Goal: Communication & Community: Answer question/provide support

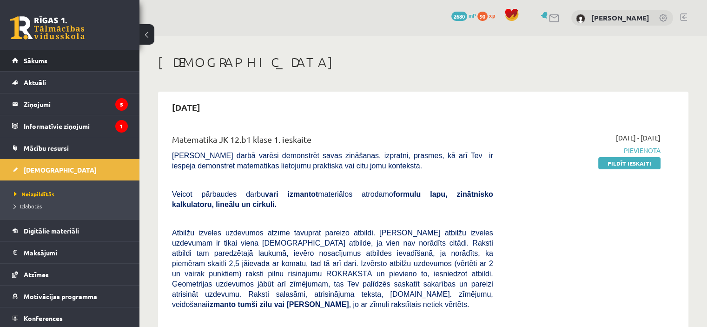
click at [41, 65] on link "Sākums" at bounding box center [70, 60] width 116 height 21
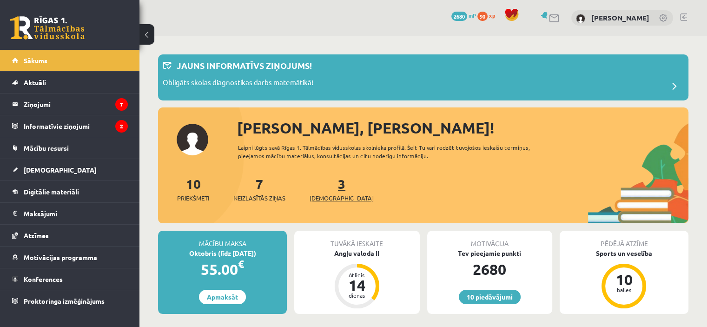
click at [330, 189] on link "3 Ieskaites" at bounding box center [341, 188] width 64 height 27
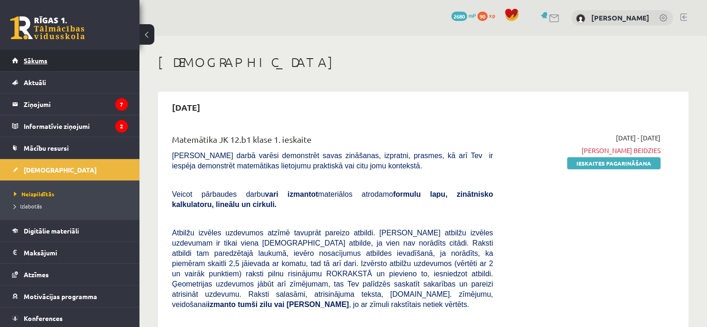
click at [72, 53] on link "Sākums" at bounding box center [70, 60] width 116 height 21
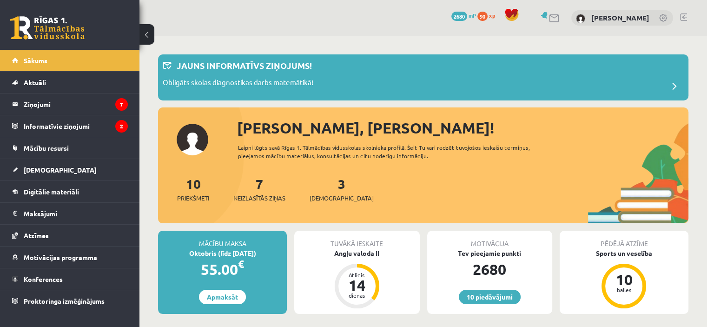
click at [255, 191] on div "7 Neizlasītās ziņas" at bounding box center [259, 188] width 52 height 29
click at [262, 200] on span "Neizlasītās ziņas" at bounding box center [259, 197] width 52 height 9
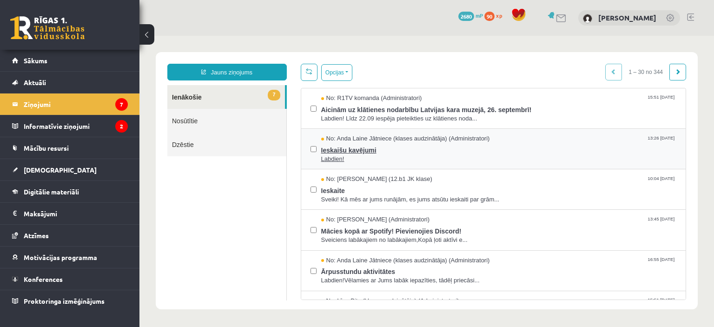
click at [408, 155] on span "Labdien!" at bounding box center [498, 159] width 355 height 9
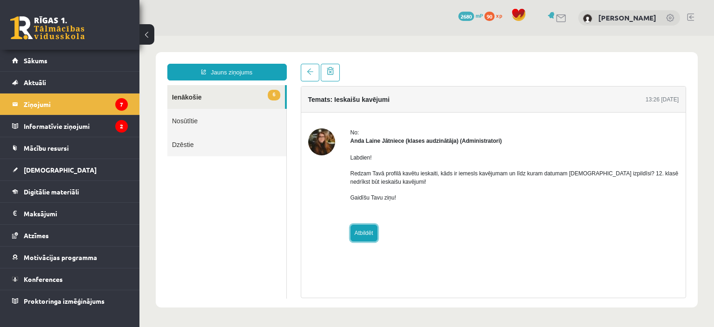
click at [362, 230] on link "Atbildēt" at bounding box center [363, 232] width 27 height 17
type input "**********"
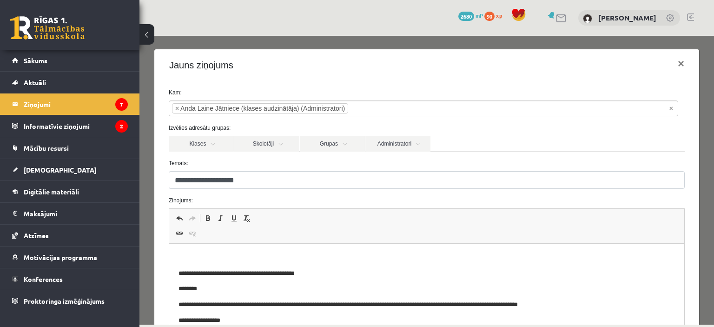
scroll to position [78, 0]
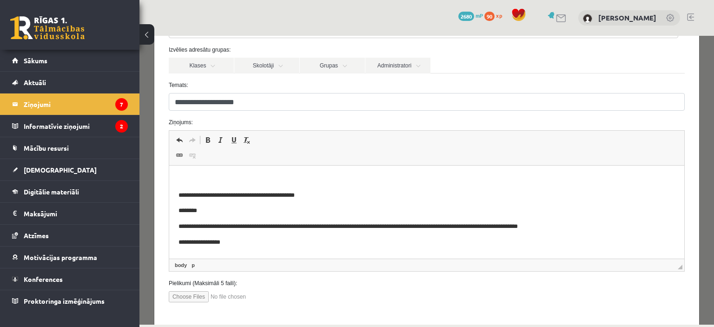
click at [213, 182] on p "Визуальный текстовый редактор, wiswyg-editor-47024842932680-1758103567-797" at bounding box center [426, 180] width 496 height 10
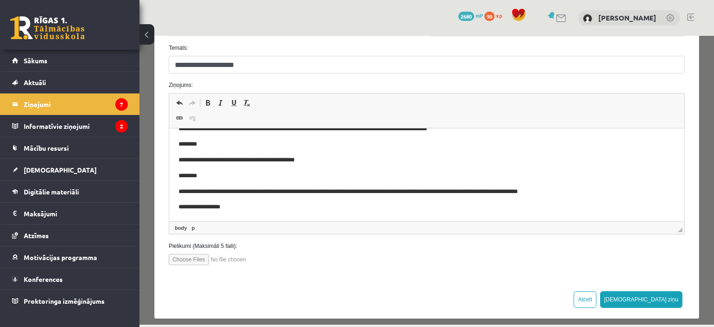
scroll to position [121, 0]
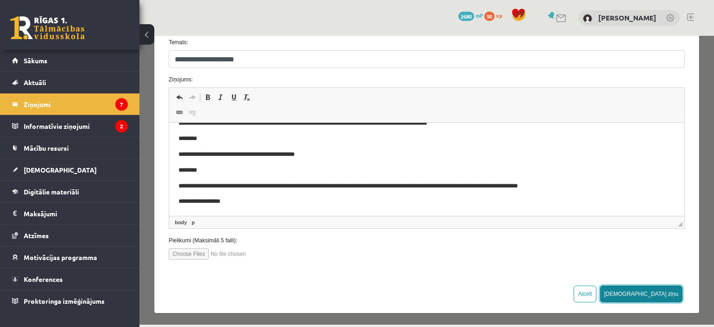
click at [651, 288] on button "Sūtīt ziņu" at bounding box center [641, 293] width 83 height 17
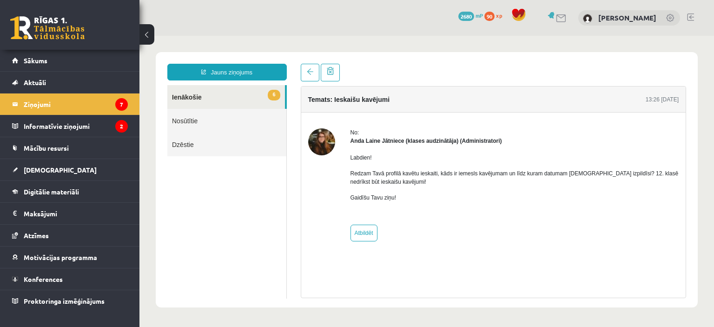
scroll to position [0, 0]
click at [277, 95] on span "6" at bounding box center [274, 95] width 12 height 11
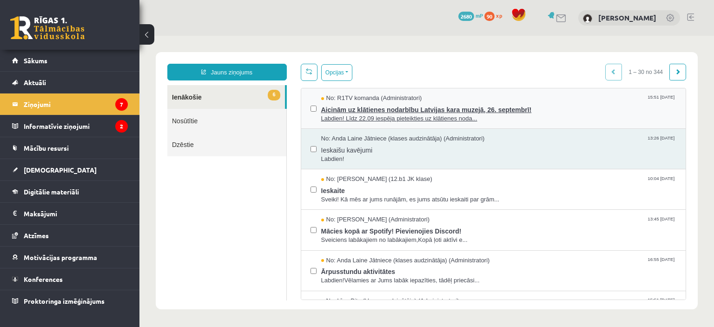
click at [384, 100] on span "No: R1TV komanda (Administratori)" at bounding box center [371, 98] width 101 height 9
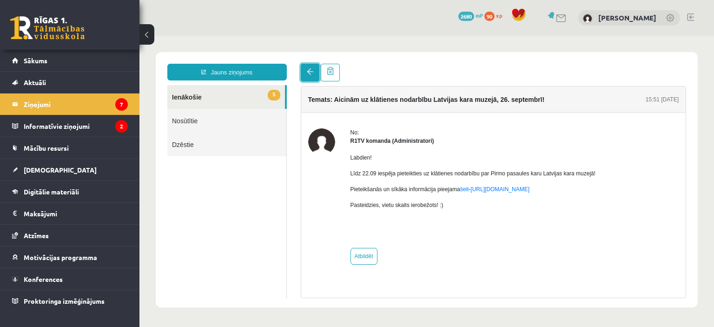
click at [311, 72] on span at bounding box center [310, 71] width 7 height 7
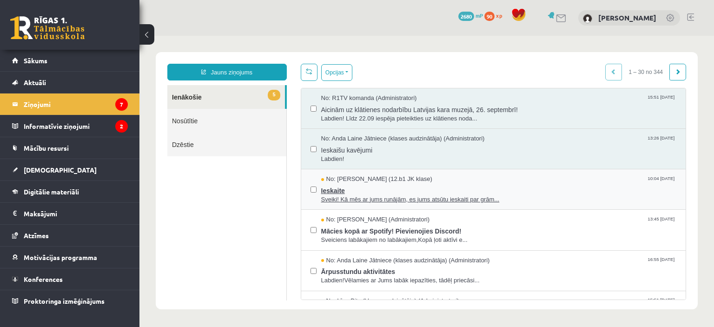
click at [340, 189] on span "Ieskaite" at bounding box center [498, 190] width 355 height 12
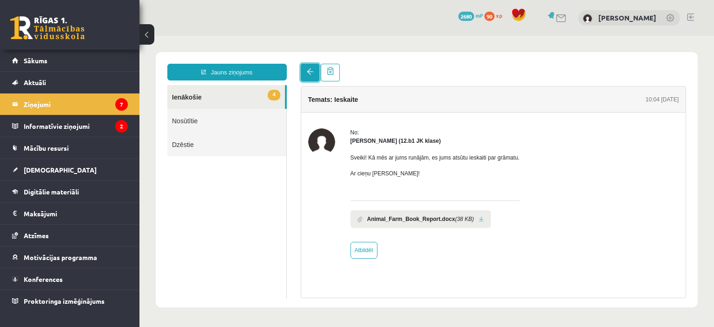
click at [305, 80] on link at bounding box center [310, 73] width 19 height 18
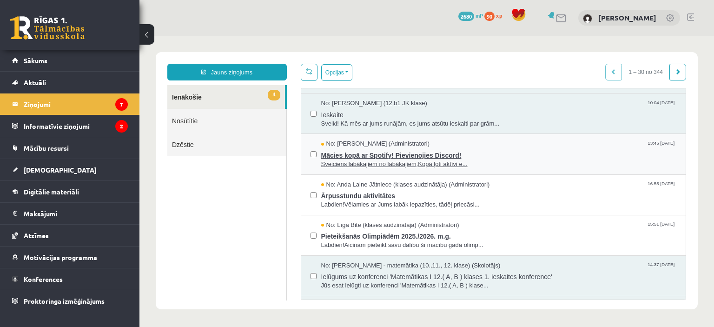
click at [349, 160] on span "Sveiciens labākajiem no labākajiem,Kopā ļoti aktīvi e..." at bounding box center [498, 164] width 355 height 9
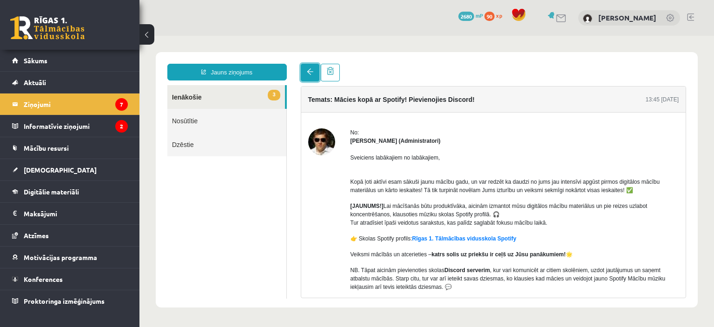
click at [305, 69] on link at bounding box center [310, 73] width 19 height 18
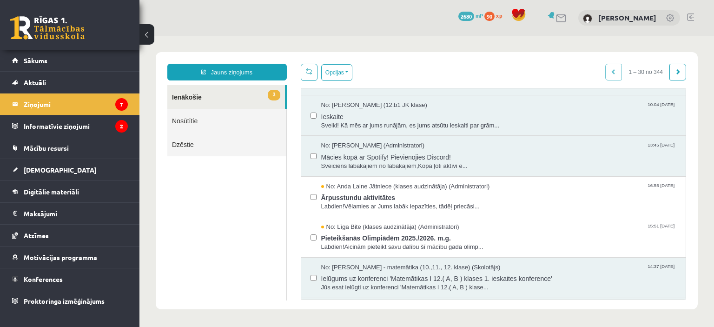
scroll to position [74, 0]
click at [359, 187] on span "No: Anda Laine Jātniece (klases audzinātāja) (Administratori)" at bounding box center [405, 186] width 169 height 9
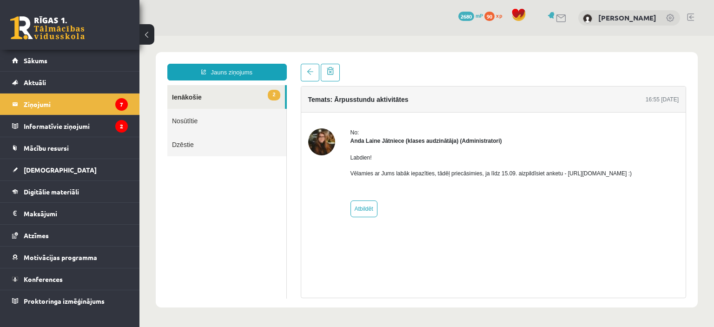
scroll to position [0, 0]
click at [311, 79] on link at bounding box center [310, 73] width 19 height 18
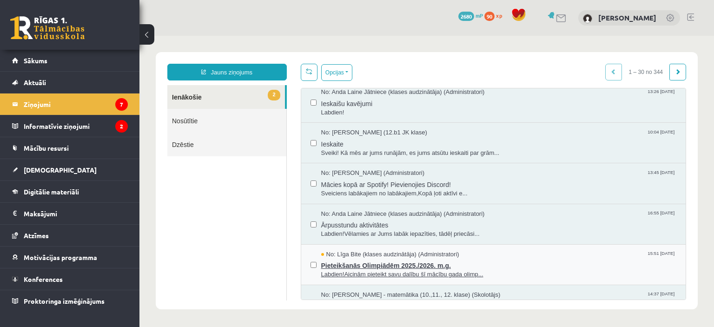
click at [357, 258] on span "Pieteikšanās Olimpiādēm 2025./2026. m.g." at bounding box center [498, 264] width 355 height 12
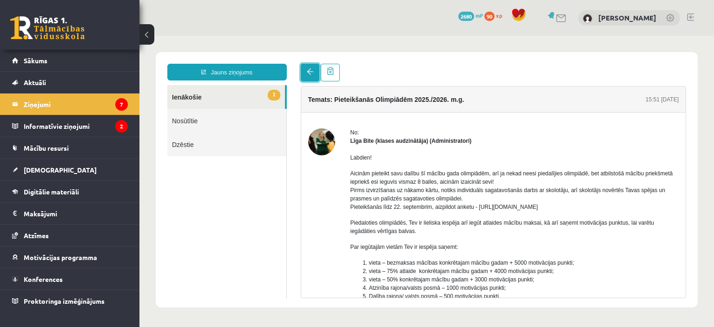
click at [316, 79] on link at bounding box center [310, 73] width 19 height 18
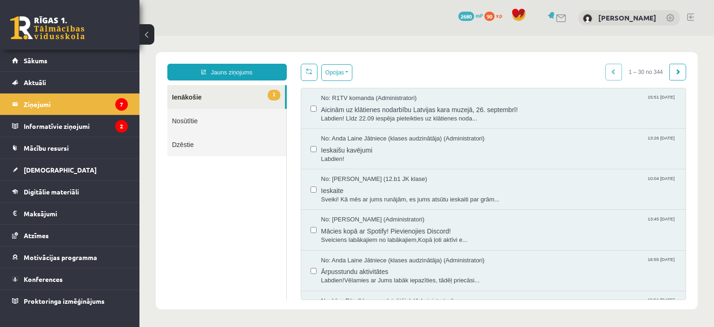
click at [187, 122] on link "Nosūtītie" at bounding box center [226, 121] width 119 height 24
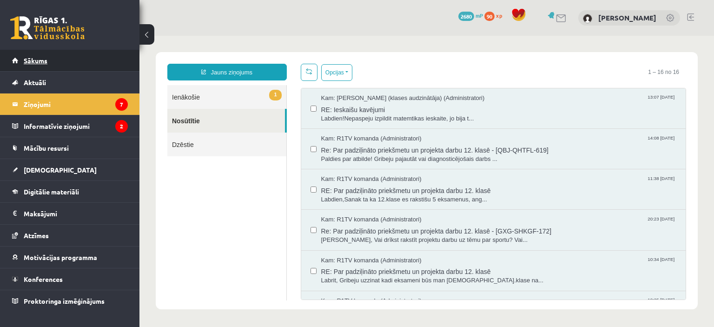
click at [98, 59] on link "Sākums" at bounding box center [70, 60] width 116 height 21
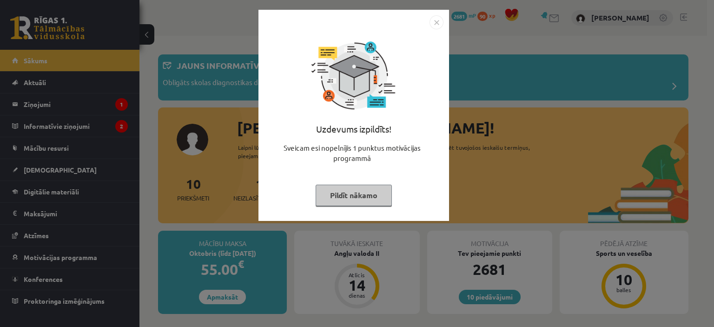
click at [348, 191] on button "Pildīt nākamo" at bounding box center [353, 194] width 76 height 21
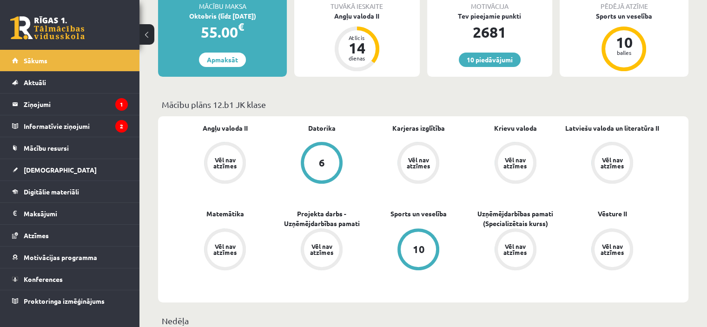
scroll to position [238, 0]
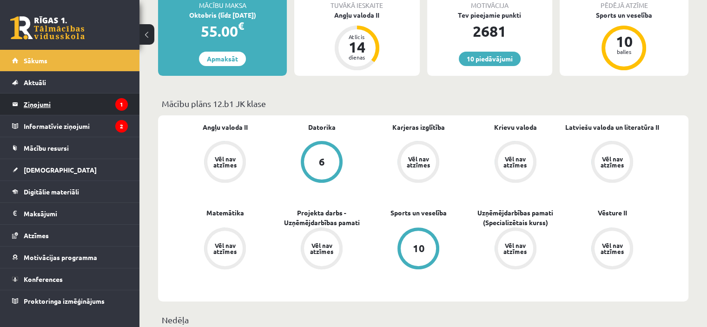
click at [43, 104] on legend "Ziņojumi 1" at bounding box center [76, 103] width 104 height 21
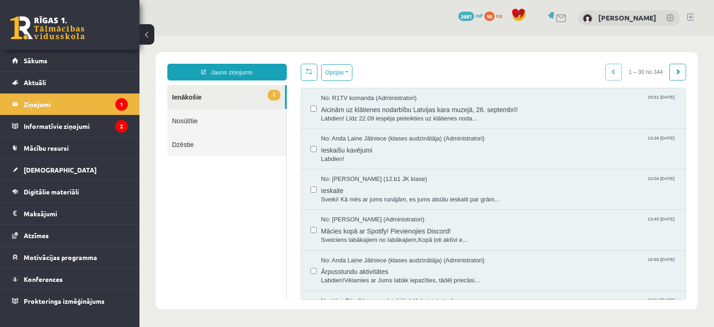
click at [258, 122] on link "Nosūtītie" at bounding box center [226, 121] width 119 height 24
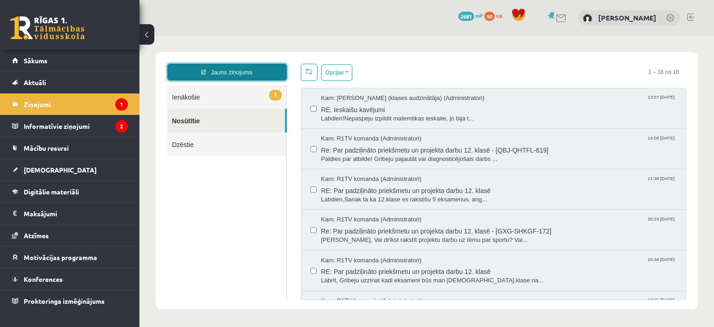
click at [260, 72] on link "Jauns ziņojums" at bounding box center [226, 72] width 119 height 17
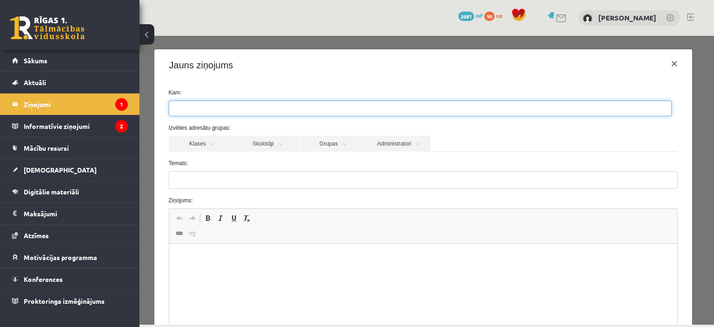
click at [266, 102] on ul at bounding box center [420, 108] width 502 height 15
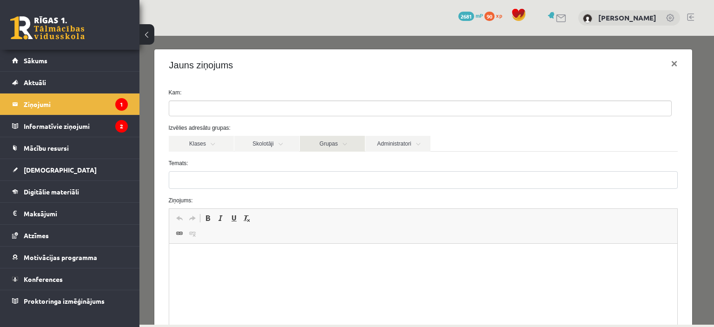
click at [307, 147] on link "Grupas" at bounding box center [332, 144] width 65 height 16
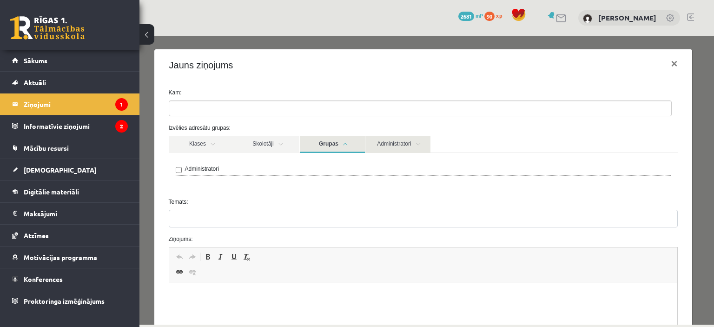
click at [381, 147] on link "Administratori" at bounding box center [397, 144] width 65 height 17
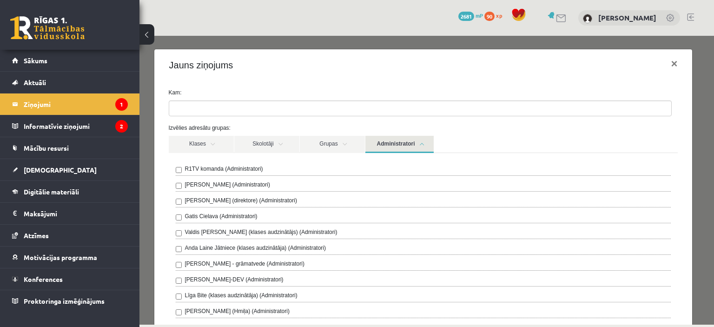
click at [205, 169] on label "R1TV komanda (Administratori)" at bounding box center [224, 168] width 78 height 8
click at [417, 134] on div "Izvēlies adresātu grupas: Klases Skolotāji Grupas Administratori 12.b1 JK klase…" at bounding box center [423, 291] width 523 height 335
click at [409, 145] on link "Administratori" at bounding box center [399, 144] width 68 height 17
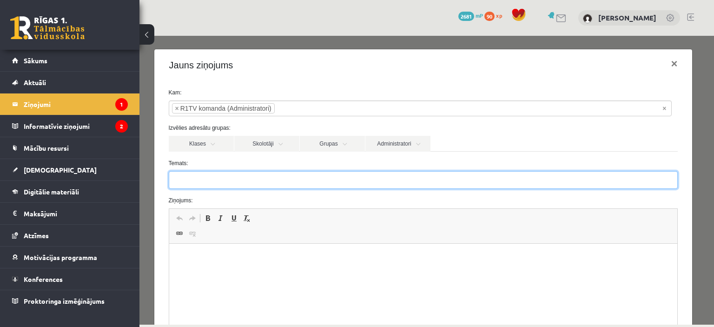
click at [256, 183] on input "Temats:" at bounding box center [423, 180] width 509 height 18
type input "*******"
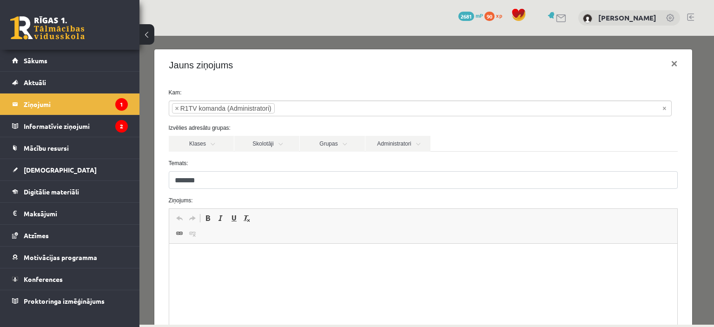
click at [233, 269] on html at bounding box center [423, 257] width 508 height 28
click at [437, 262] on p "********" at bounding box center [419, 258] width 483 height 10
click at [383, 271] on p "**********" at bounding box center [419, 274] width 483 height 10
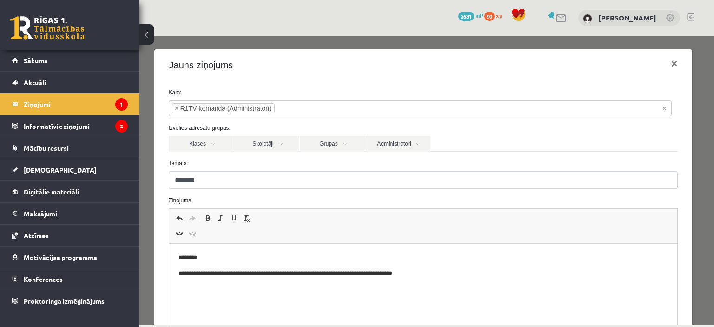
click at [472, 282] on html "**********" at bounding box center [423, 265] width 508 height 44
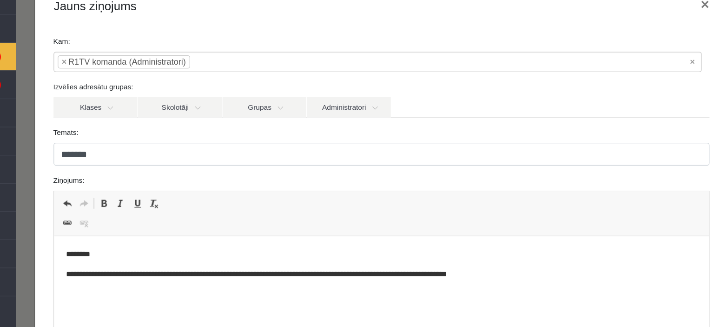
click at [256, 266] on p "**********" at bounding box center [304, 266] width 483 height 10
click at [420, 261] on p "**********" at bounding box center [304, 266] width 483 height 10
click at [355, 261] on p "**********" at bounding box center [304, 266] width 483 height 10
click at [447, 263] on p "**********" at bounding box center [304, 266] width 483 height 10
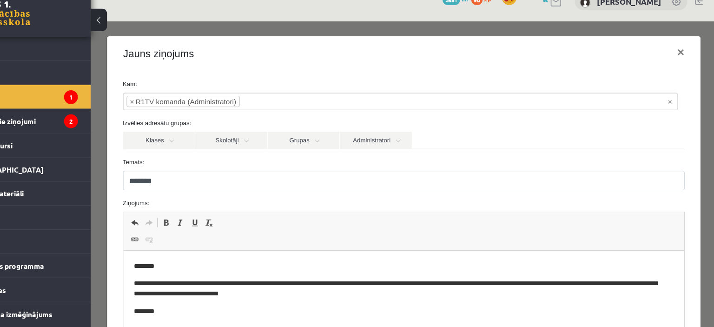
scroll to position [121, 0]
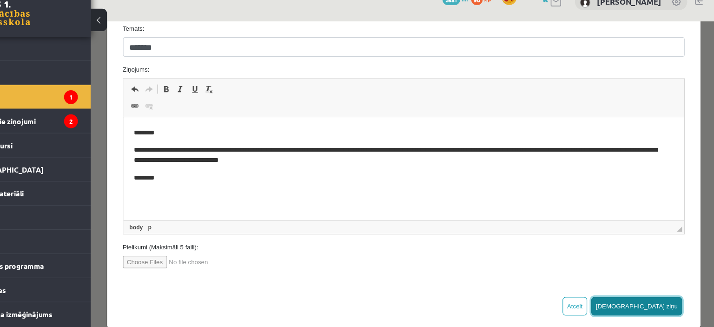
click at [602, 273] on button "Sūtīt ziņu" at bounding box center [585, 279] width 83 height 17
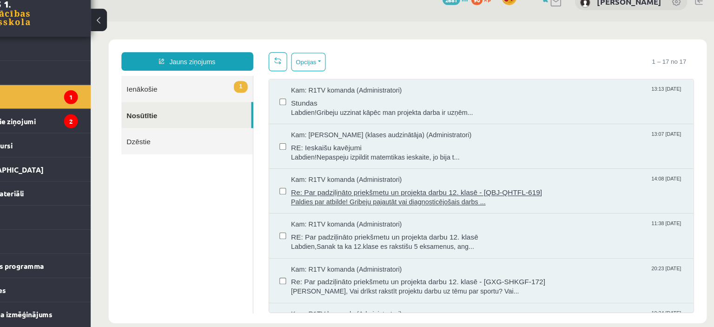
scroll to position [0, 0]
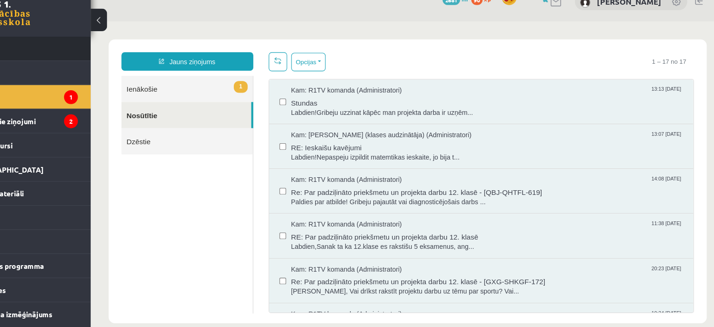
click at [108, 59] on link "Sākums" at bounding box center [70, 60] width 116 height 21
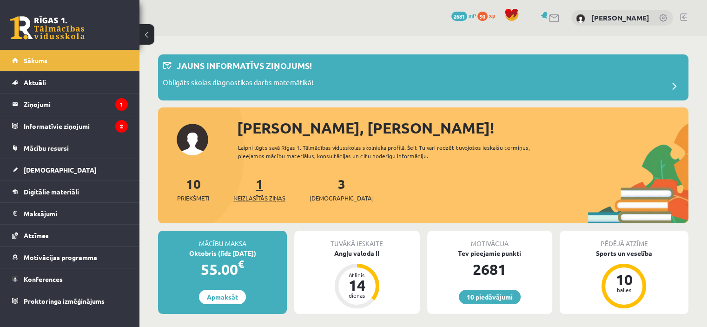
click at [256, 194] on span "Neizlasītās ziņas" at bounding box center [259, 197] width 52 height 9
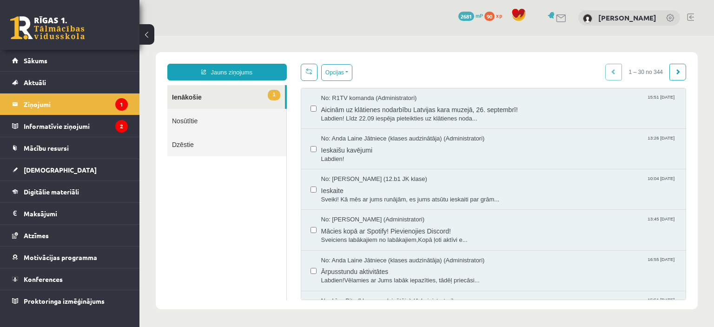
click at [256, 94] on link "1 Ienākošie" at bounding box center [226, 97] width 118 height 24
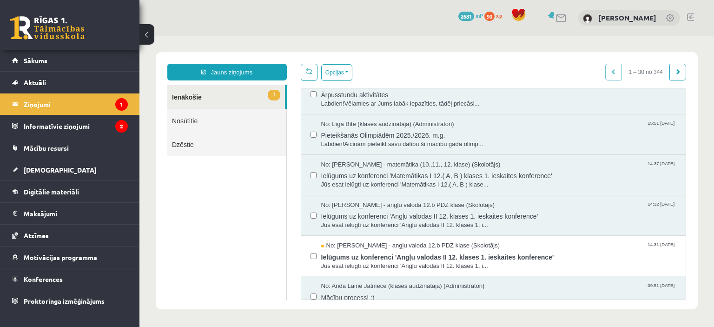
scroll to position [177, 0]
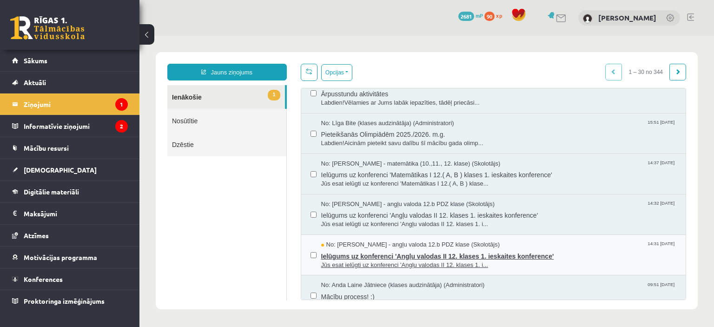
click at [419, 261] on span "Jūs esat ielūgti uz konferenci 'Angļu valodas II 12. klases 1. i..." at bounding box center [498, 265] width 355 height 9
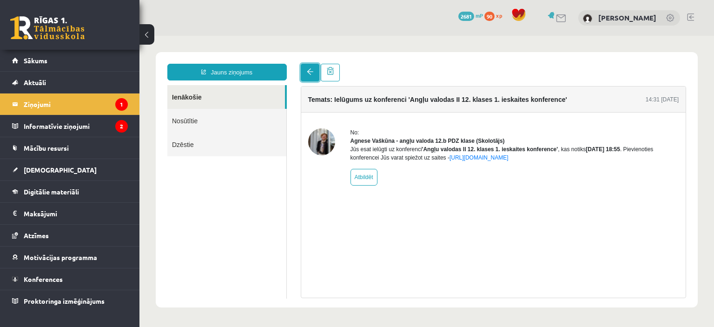
scroll to position [0, 0]
click at [313, 76] on link at bounding box center [310, 73] width 19 height 18
click at [70, 54] on link "Sākums" at bounding box center [70, 60] width 116 height 21
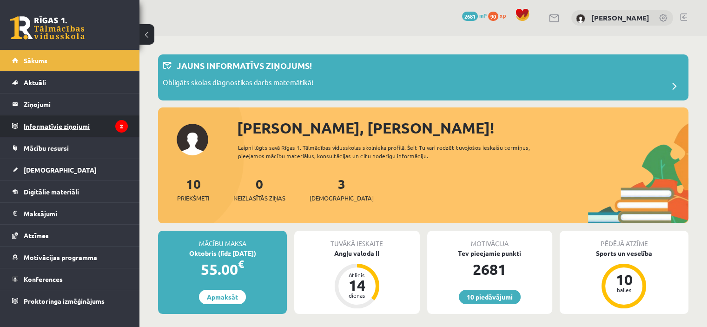
click at [93, 121] on legend "Informatīvie ziņojumi 2" at bounding box center [76, 125] width 104 height 21
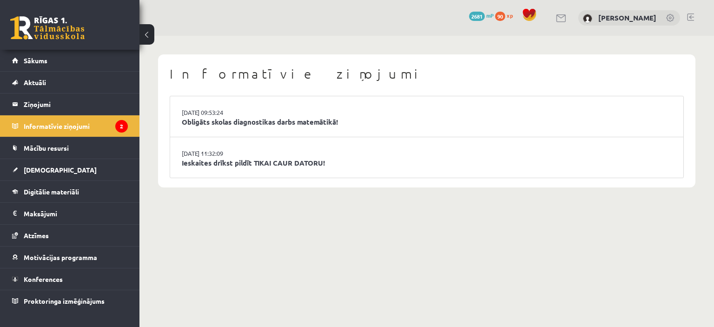
click at [258, 131] on li "[DATE] 09:53:24 Obligāts skolas diagnostikas darbs matemātikā!" at bounding box center [426, 116] width 513 height 41
click at [245, 119] on link "Obligāts skolas diagnostikas darbs matemātikā!" at bounding box center [427, 122] width 490 height 11
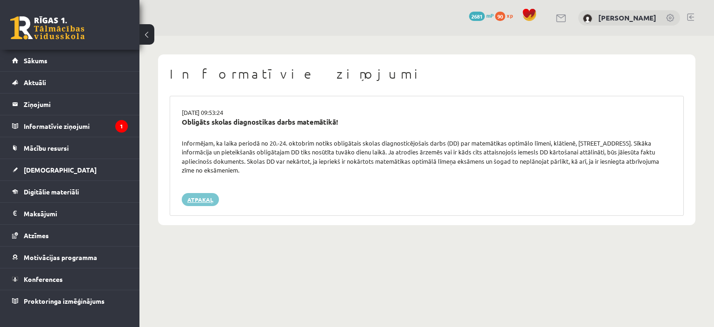
click at [210, 202] on link "Atpakaļ" at bounding box center [200, 199] width 37 height 13
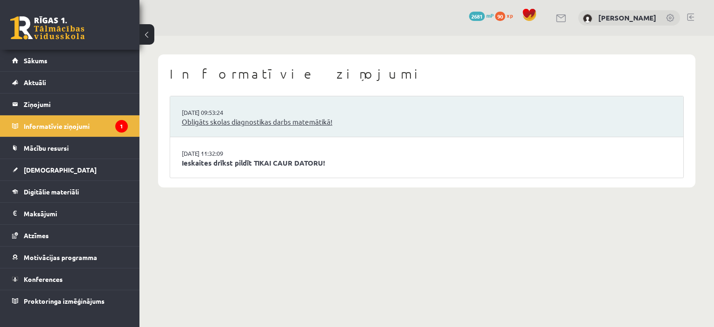
click at [279, 119] on link "Obligāts skolas diagnostikas darbs matemātikā!" at bounding box center [427, 122] width 490 height 11
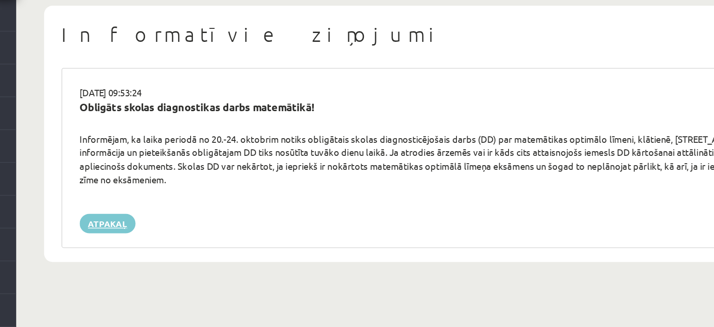
click at [205, 200] on link "Atpakaļ" at bounding box center [200, 199] width 37 height 13
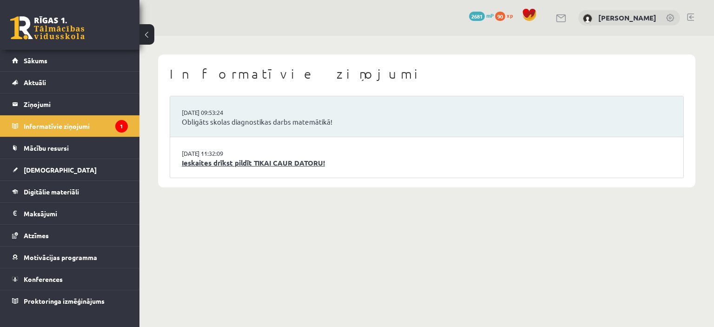
click at [212, 157] on link "Ieskaites drīkst pildīt TIKAI CAUR DATORU!" at bounding box center [427, 162] width 490 height 11
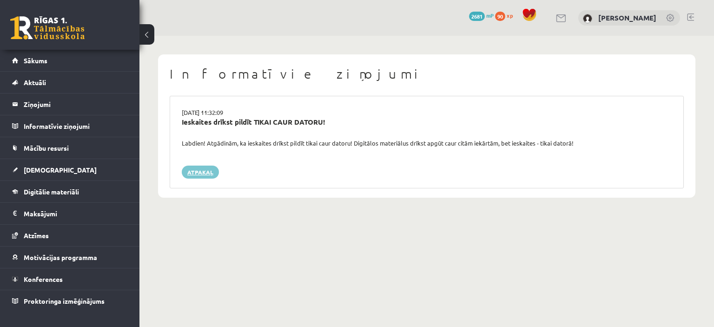
click at [197, 176] on link "Atpakaļ" at bounding box center [200, 171] width 37 height 13
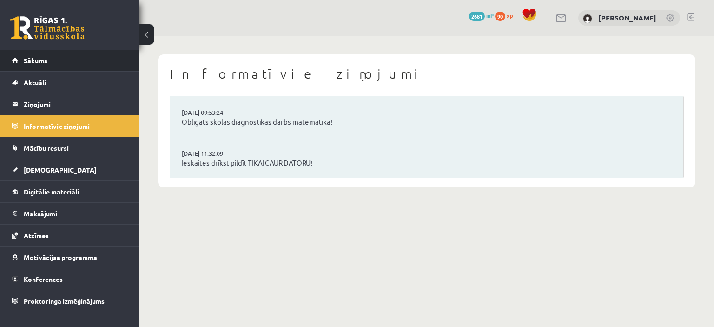
click at [57, 66] on link "Sākums" at bounding box center [70, 60] width 116 height 21
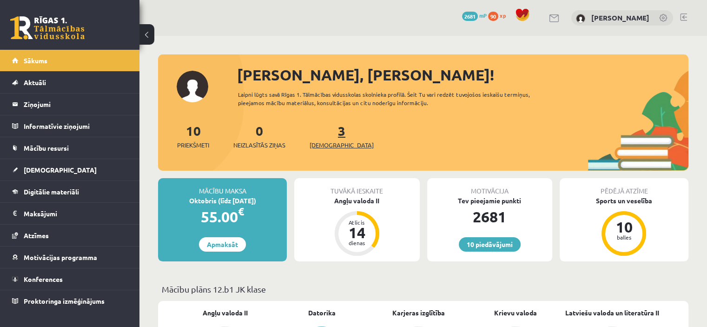
click at [327, 142] on span "[DEMOGRAPHIC_DATA]" at bounding box center [341, 144] width 64 height 9
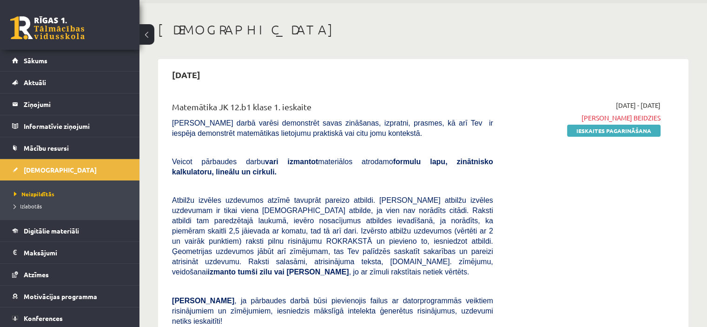
scroll to position [33, 0]
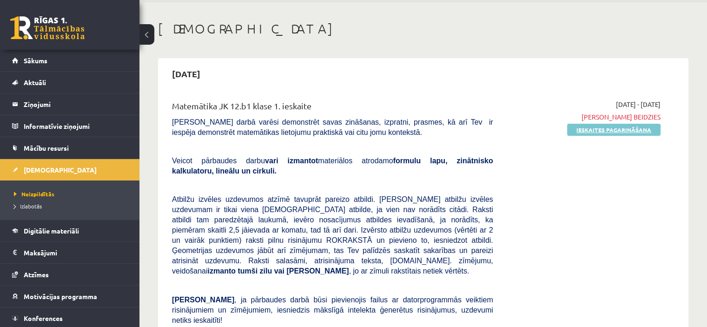
click at [626, 124] on link "Ieskaites pagarināšana" at bounding box center [613, 130] width 93 height 12
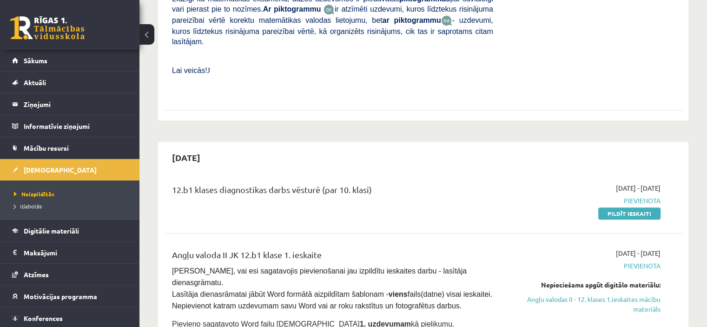
scroll to position [382, 0]
